Goal: Transaction & Acquisition: Purchase product/service

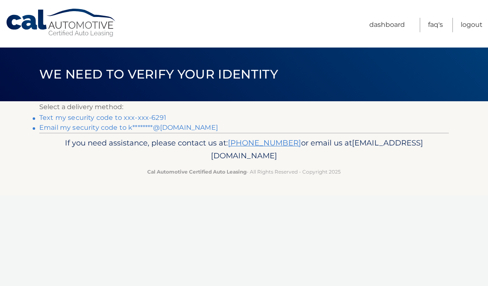
click at [144, 114] on link "Text my security code to xxx-xxx-6291" at bounding box center [102, 118] width 127 height 8
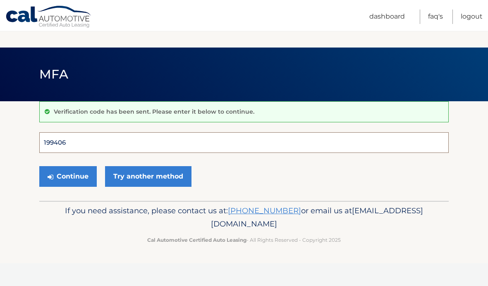
type input "199406"
click at [68, 176] on button "Continue" at bounding box center [68, 176] width 58 height 21
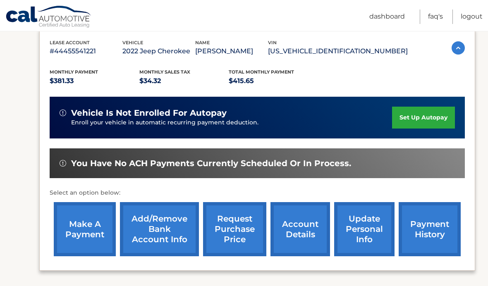
scroll to position [144, 0]
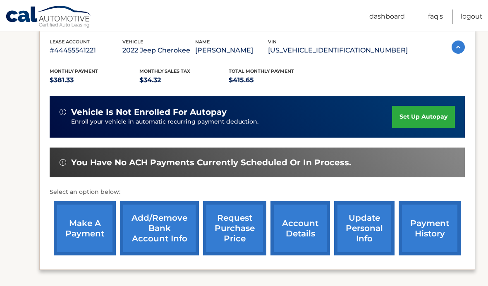
click at [91, 237] on link "make a payment" at bounding box center [85, 228] width 62 height 54
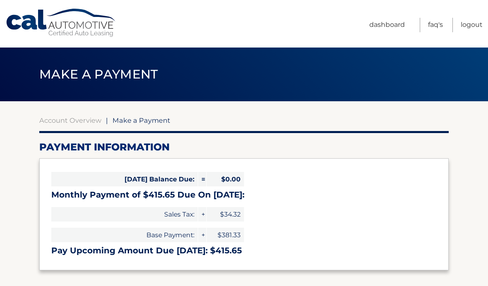
select select "ZTRmNTRjOGUtMjczYS00NmZkLWI2M2YtMjE1NTY1ZjRhNTQ5"
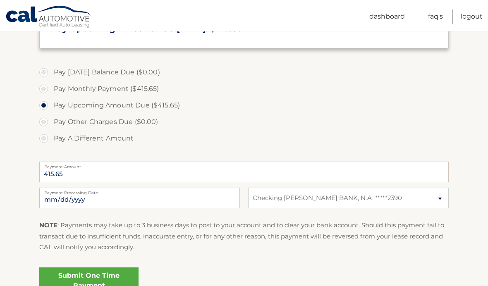
scroll to position [224, 0]
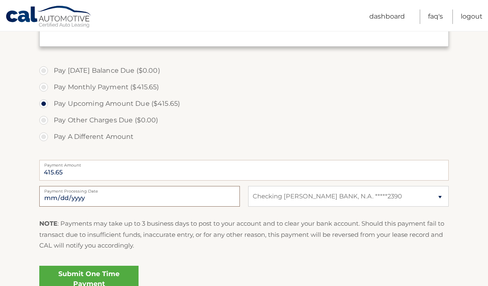
click at [184, 197] on input "2025-10-09" at bounding box center [139, 196] width 201 height 21
type input "2025-10-10"
click at [125, 281] on link "Submit One Time Payment" at bounding box center [88, 279] width 99 height 26
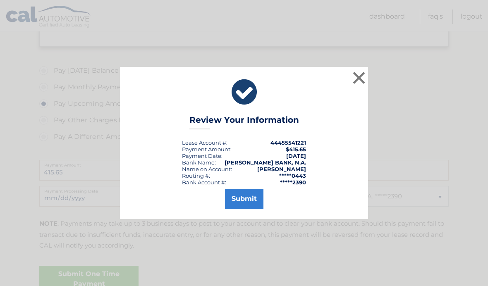
click at [251, 209] on button "Submit" at bounding box center [244, 199] width 38 height 20
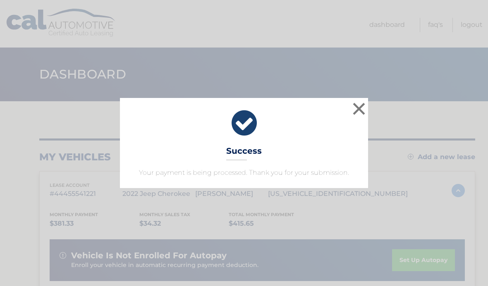
click at [364, 110] on button "×" at bounding box center [359, 109] width 17 height 17
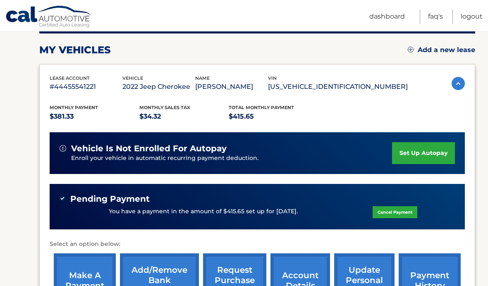
scroll to position [108, 0]
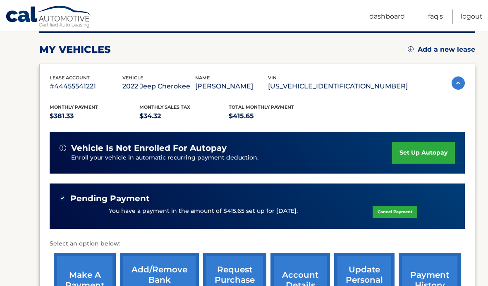
click at [429, 267] on link "payment history" at bounding box center [430, 280] width 62 height 54
